Goal: Information Seeking & Learning: Learn about a topic

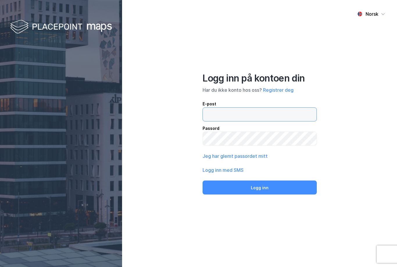
click at [261, 121] on input "email" at bounding box center [260, 114] width 114 height 13
type input "[PERSON_NAME][EMAIL_ADDRESS][DOMAIN_NAME]"
click at [260, 194] on button "Logg inn" at bounding box center [260, 187] width 114 height 14
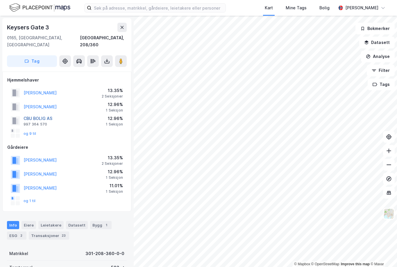
click at [0, 0] on button "CBU BOLIG AS" at bounding box center [0, 0] width 0 height 0
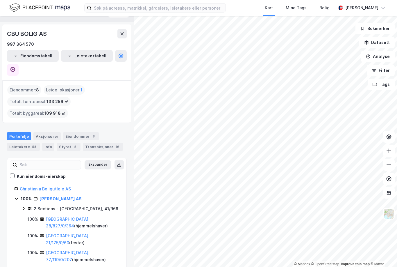
scroll to position [12, 0]
click at [56, 196] on link "[PERSON_NAME] AS" at bounding box center [61, 198] width 42 height 5
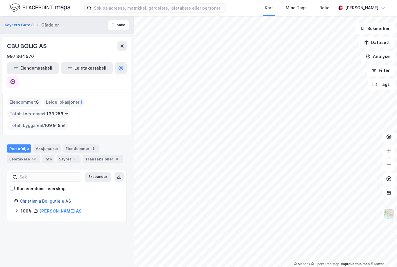
click at [58, 198] on link "Christiania Boligutleie AS" at bounding box center [45, 200] width 51 height 5
click at [68, 155] on div "Styret 5" at bounding box center [69, 159] width 24 height 8
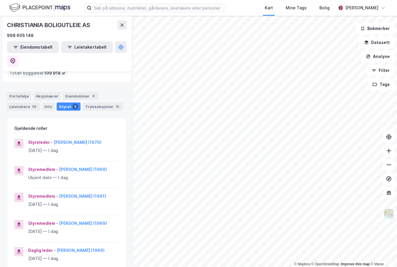
scroll to position [54, 0]
